Goal: Information Seeking & Learning: Learn about a topic

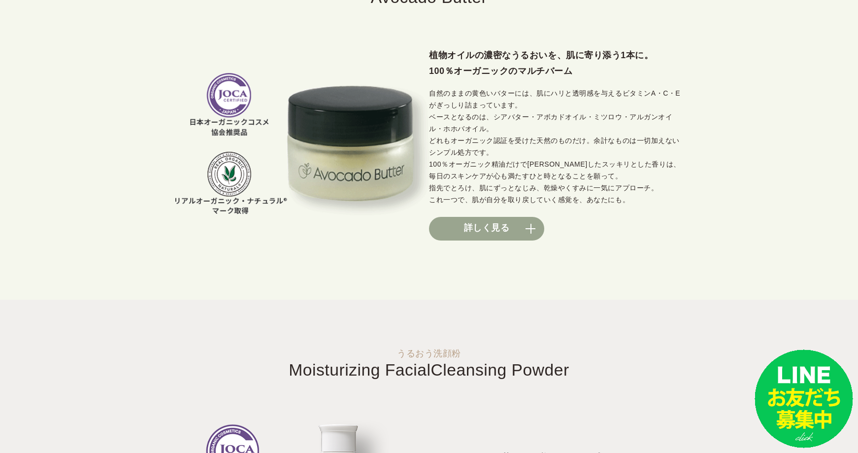
scroll to position [788, 0]
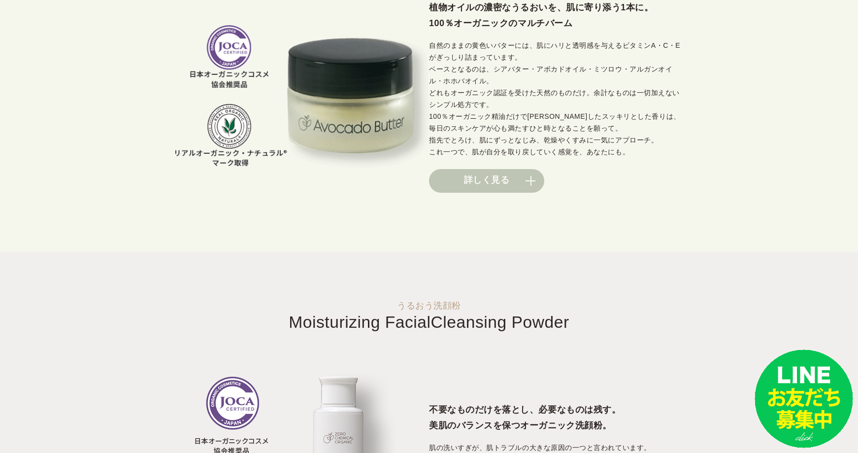
click at [477, 184] on link "詳しく見る" at bounding box center [486, 181] width 115 height 24
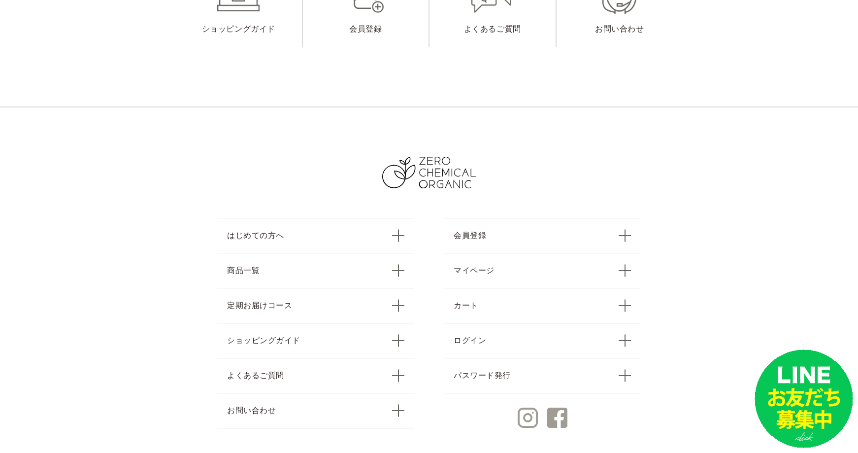
scroll to position [13879, 0]
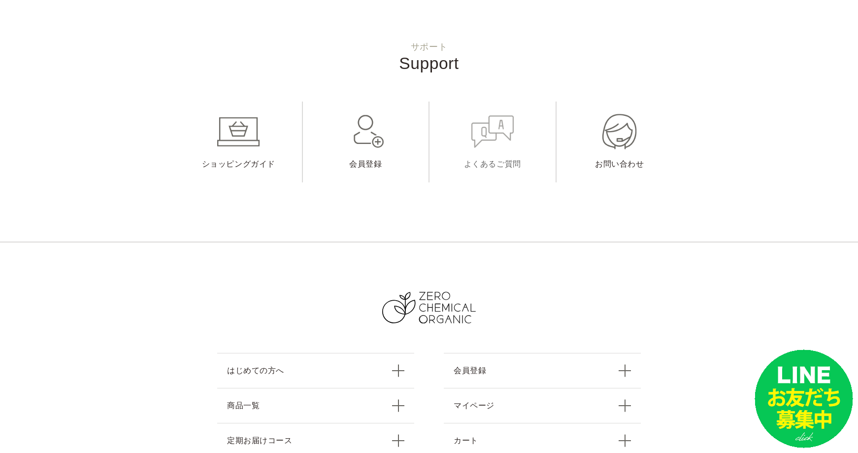
click at [470, 101] on link "よくあるご質問" at bounding box center [492, 141] width 126 height 81
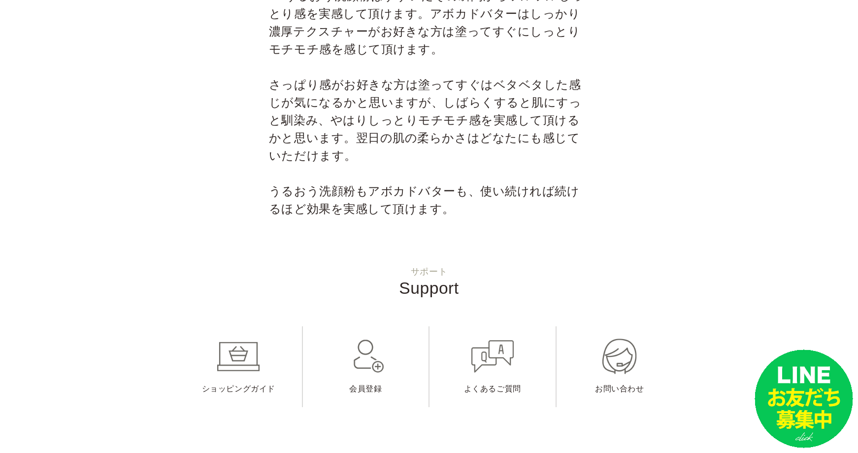
scroll to position [3339, 0]
